Goal: Find contact information: Obtain details needed to contact an individual or organization

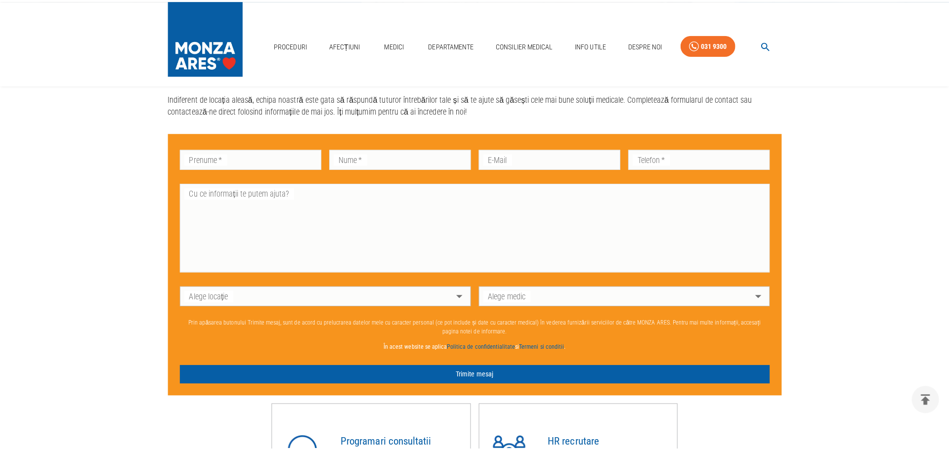
scroll to position [642, 0]
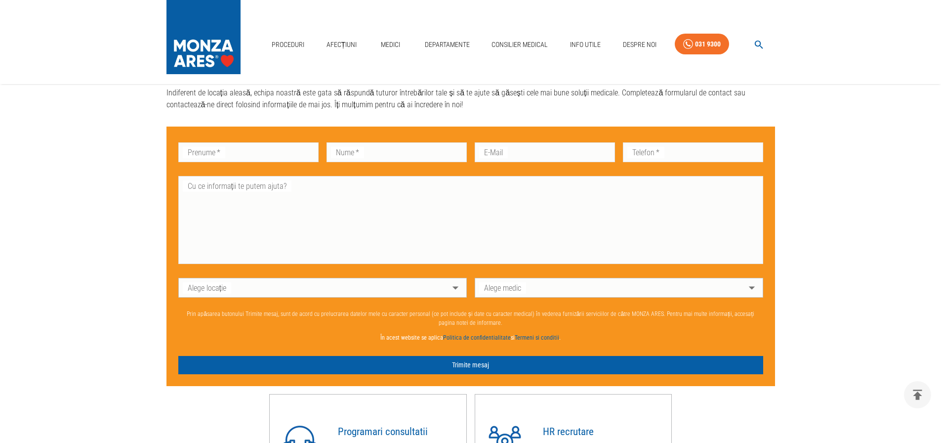
click at [510, 295] on body "Proceduri Afecțiuni Medici Departamente Consilier Medical Info Utile Despre Noi…" at bounding box center [470, 11] width 941 height 1306
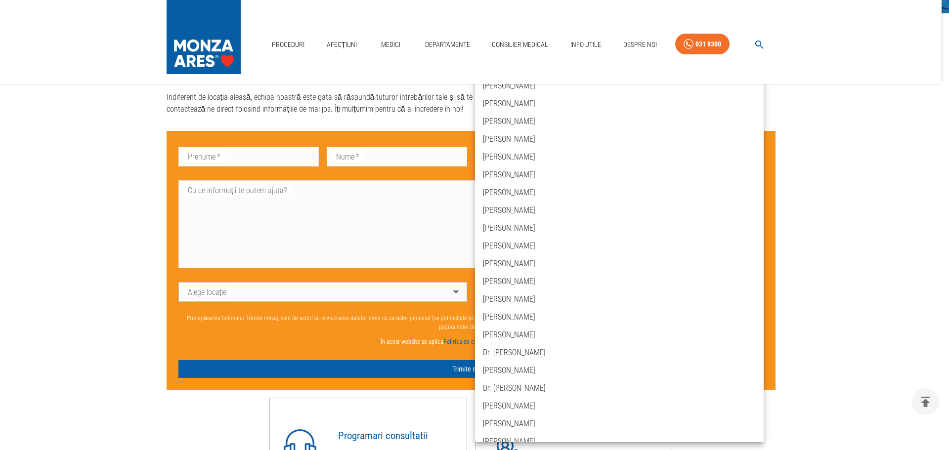
drag, startPoint x: 266, startPoint y: 276, endPoint x: 262, endPoint y: 290, distance: 14.4
click at [266, 277] on div at bounding box center [474, 225] width 949 height 450
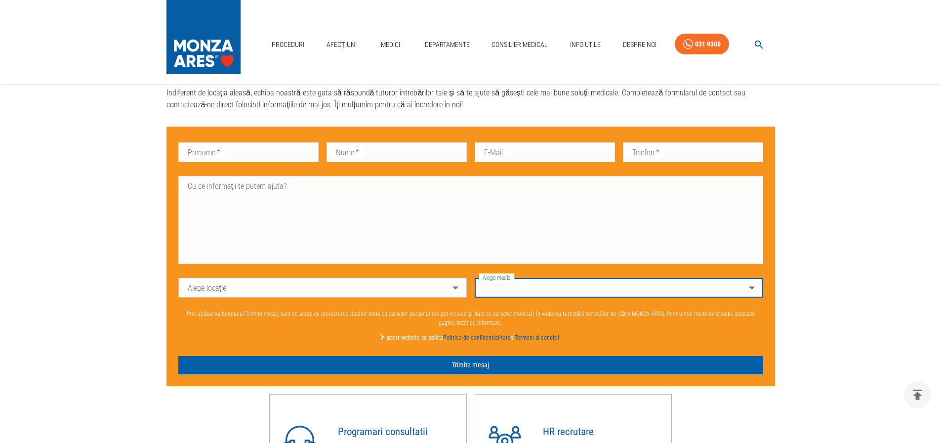
click at [262, 292] on div at bounding box center [470, 221] width 941 height 443
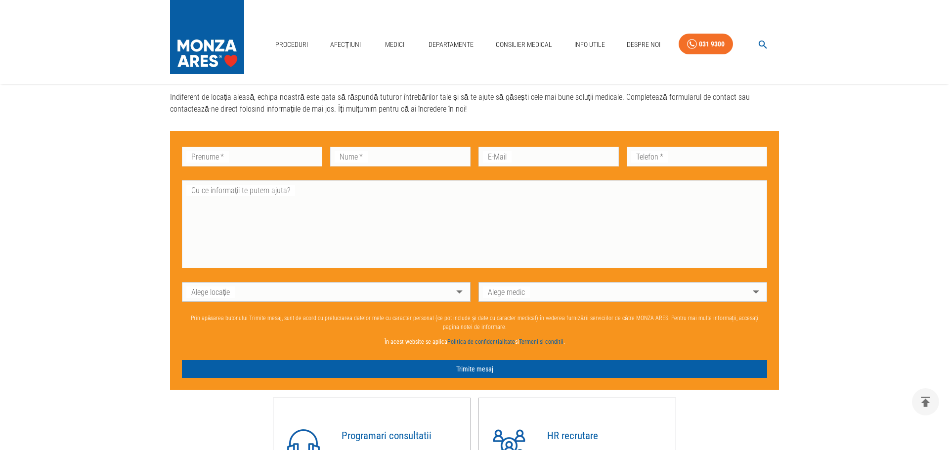
click at [273, 295] on body "Proceduri Afecțiuni Medici Departamente Consilier Medical Info Utile Despre Noi…" at bounding box center [474, 13] width 949 height 1310
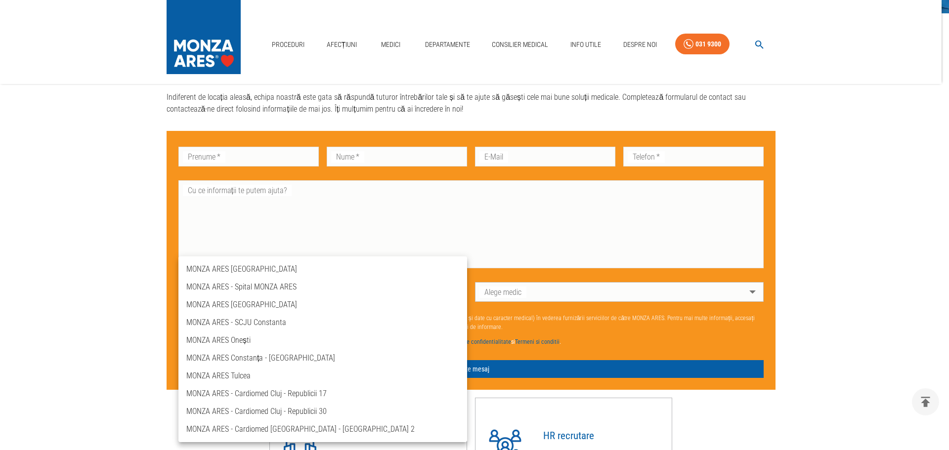
click at [312, 395] on li "MONZA ARES - Cardiomed Cluj - Republicii 17" at bounding box center [322, 394] width 289 height 18
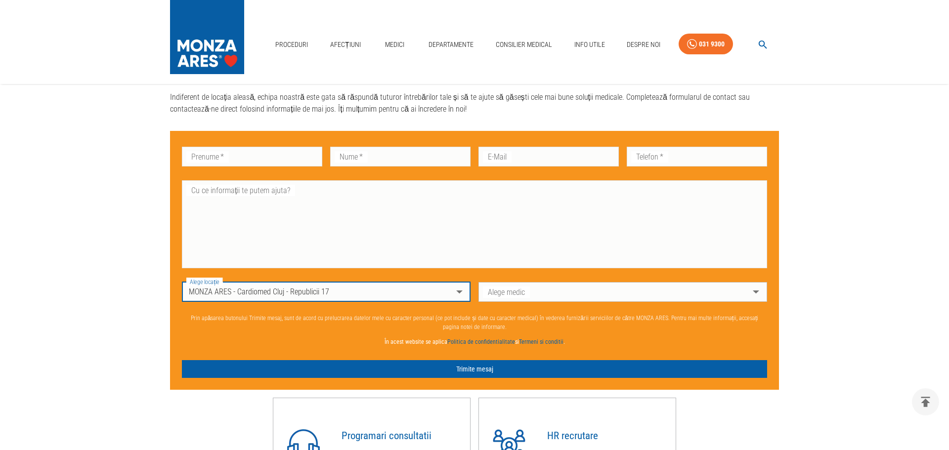
click at [523, 293] on body "Proceduri Afecțiuni Medici Departamente Consilier Medical Info Utile Despre Noi…" at bounding box center [474, 13] width 949 height 1310
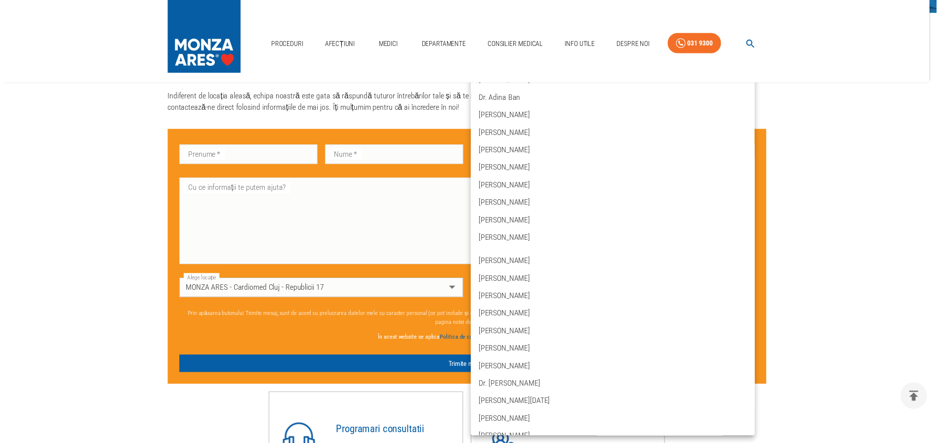
scroll to position [0, 0]
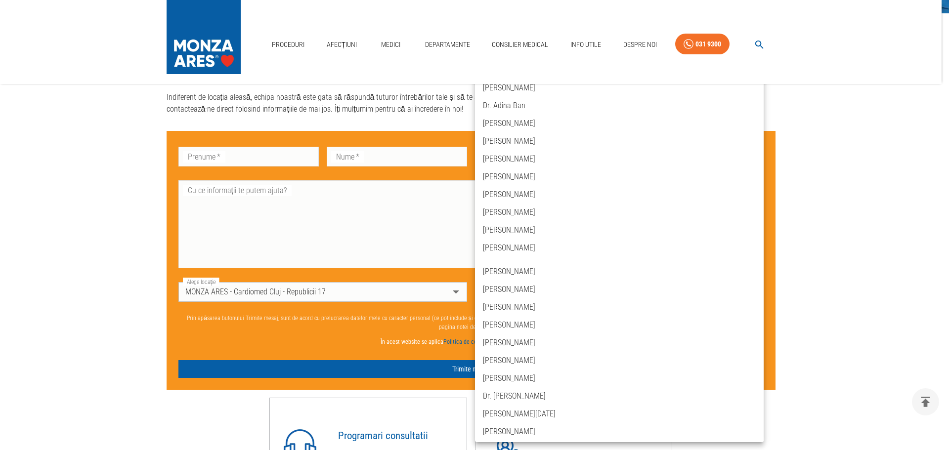
click at [350, 229] on div at bounding box center [474, 225] width 949 height 450
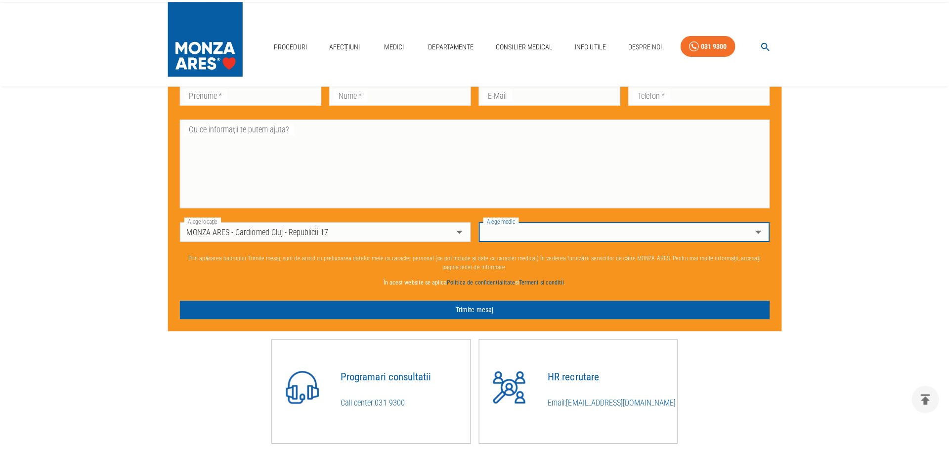
scroll to position [692, 0]
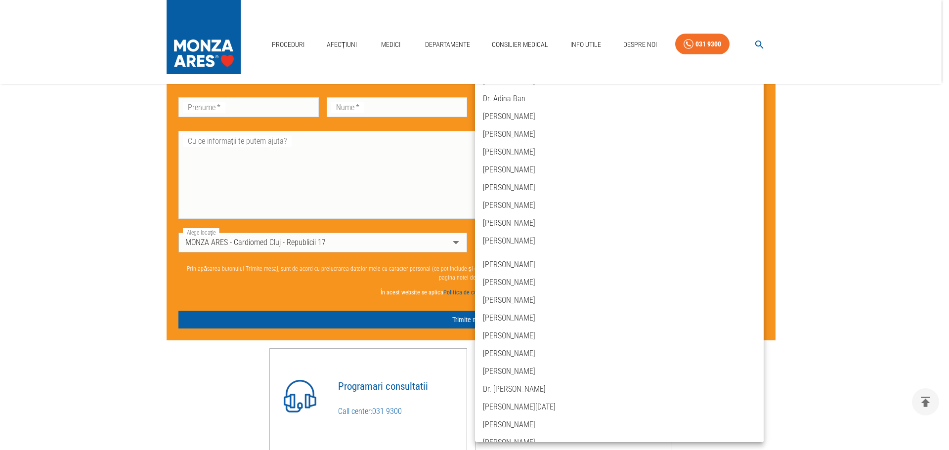
scroll to position [0, 0]
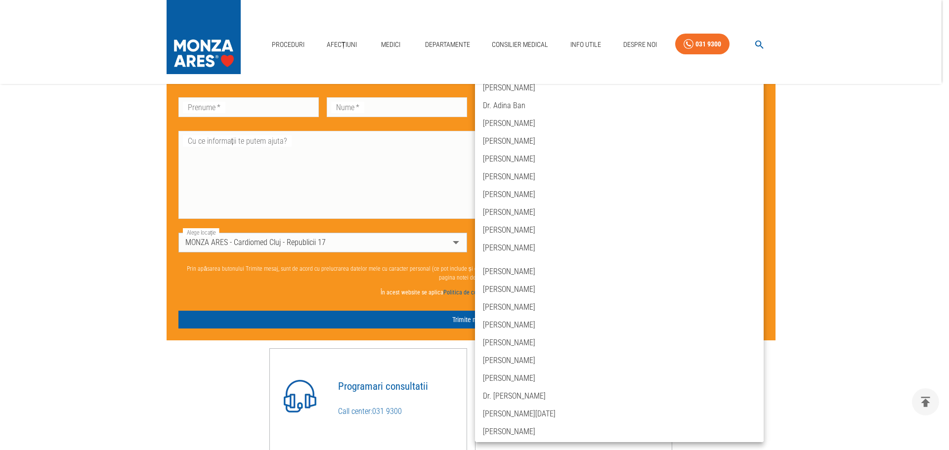
click at [344, 249] on div at bounding box center [474, 225] width 949 height 450
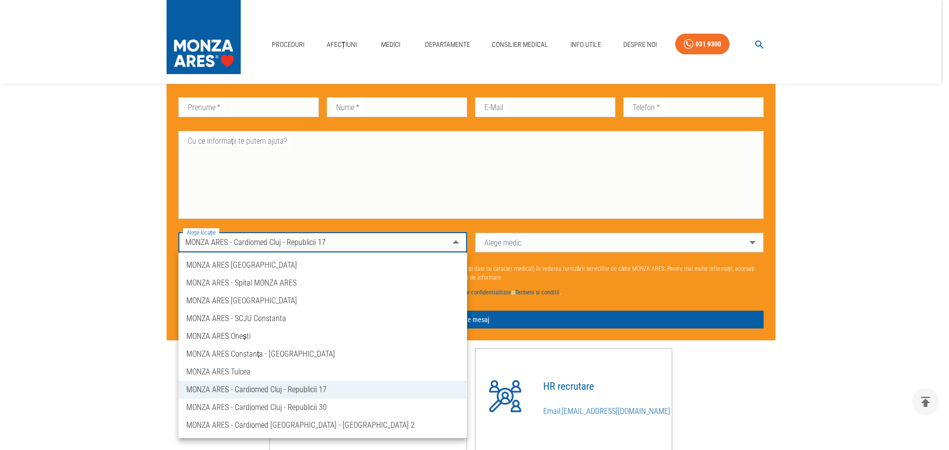
click at [286, 284] on li "MONZA ARES - Spital MONZA ARES" at bounding box center [322, 283] width 289 height 18
type input "spitalul-[GEOGRAPHIC_DATA]-[GEOGRAPHIC_DATA]"
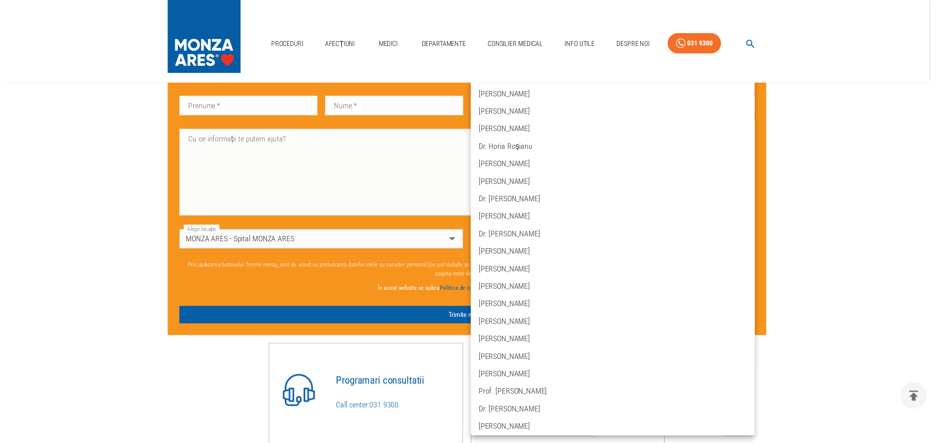
scroll to position [49, 0]
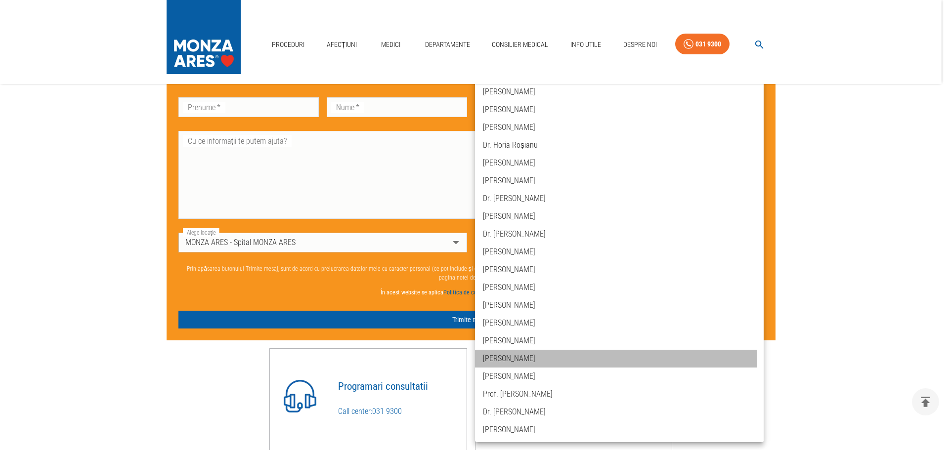
click at [543, 361] on li "[PERSON_NAME]" at bounding box center [619, 359] width 289 height 18
type input "dr-[PERSON_NAME]"
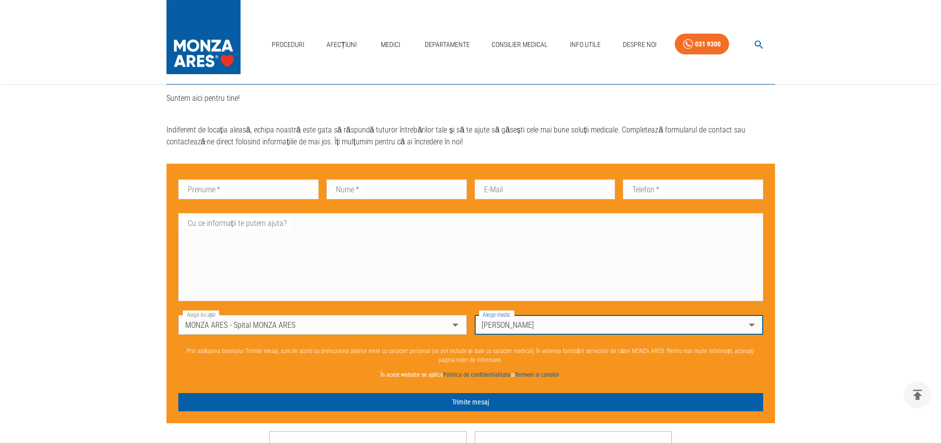
scroll to position [741, 0]
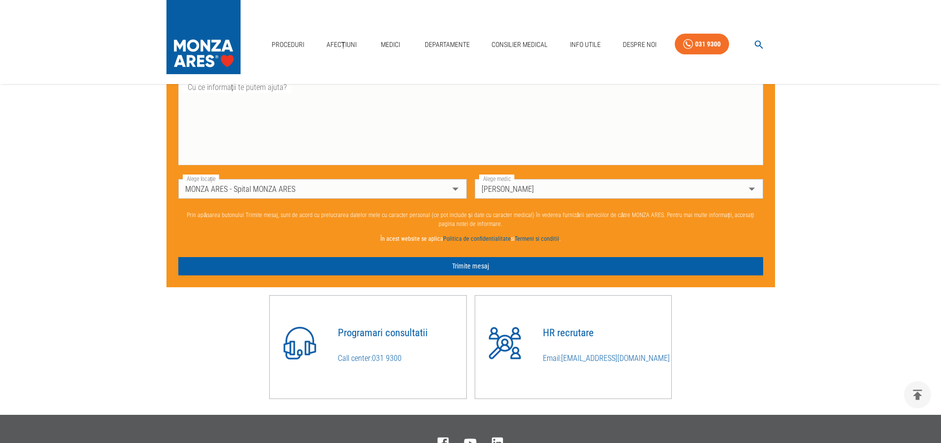
click at [717, 327] on div "Programari consultatii Call center: [PHONE_NUMBER] HR recrutare Email: [EMAIL_A…" at bounding box center [467, 343] width 617 height 112
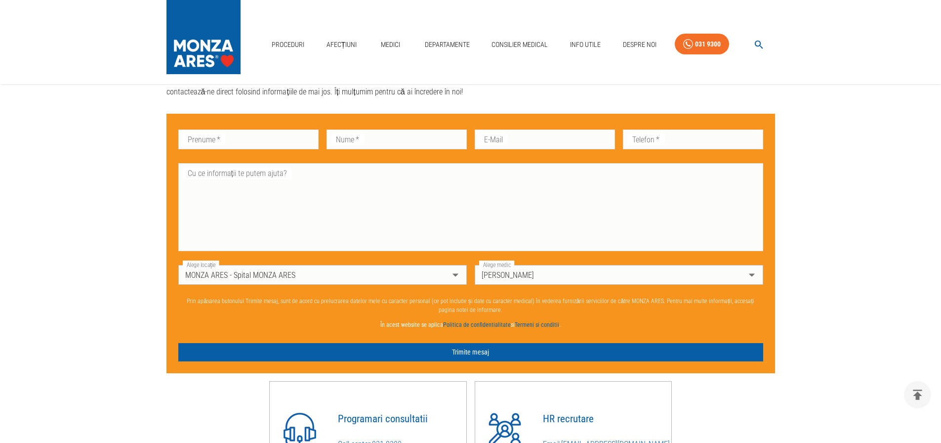
scroll to position [657, 0]
